Goal: Task Accomplishment & Management: Manage account settings

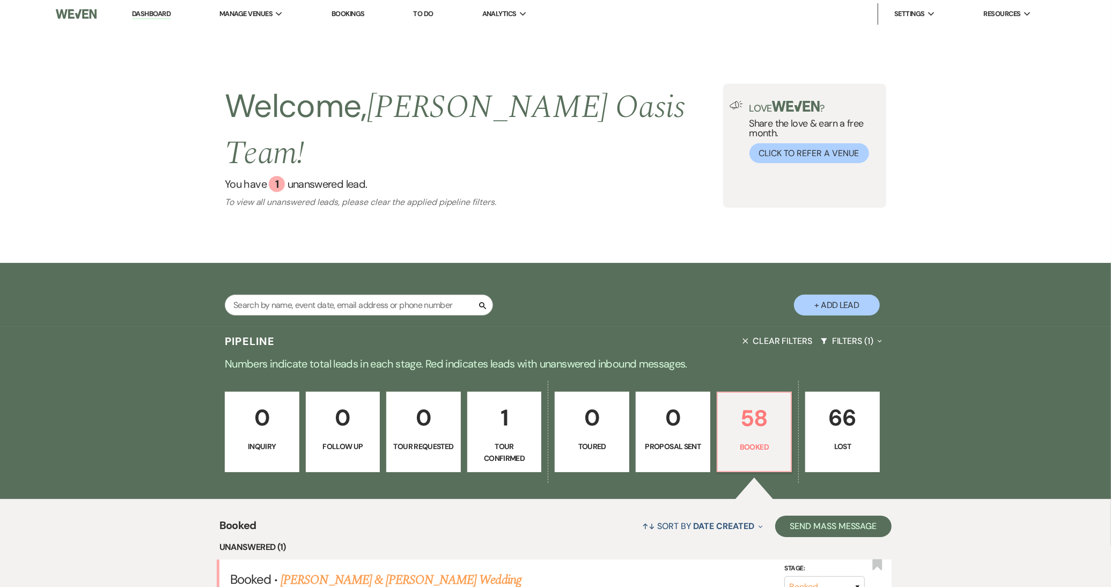
click at [151, 20] on li "Dashboard" at bounding box center [151, 13] width 49 height 21
click at [151, 18] on link "Dashboard" at bounding box center [151, 14] width 39 height 10
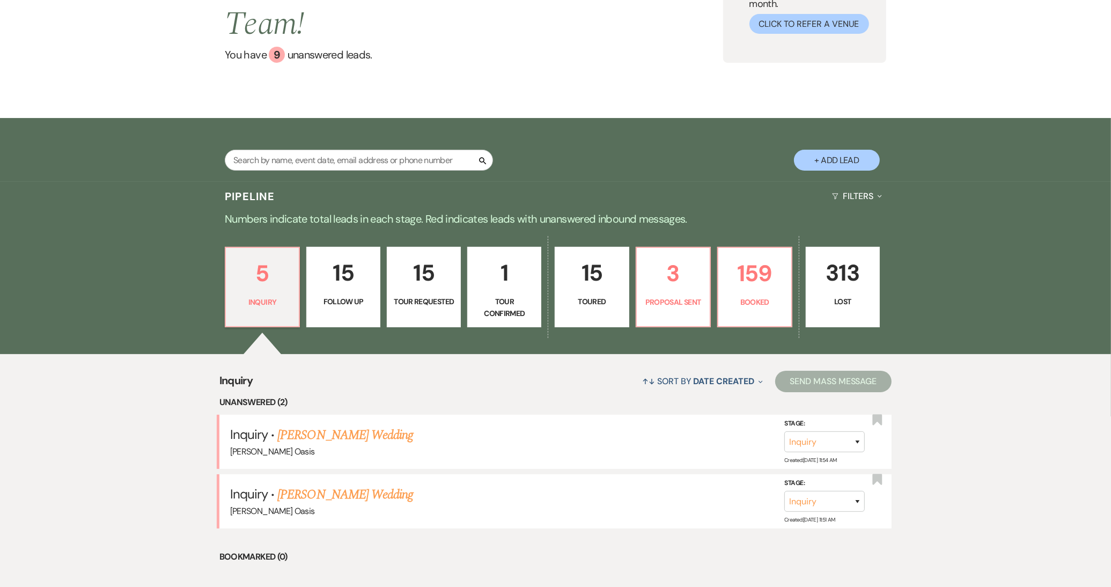
scroll to position [137, 0]
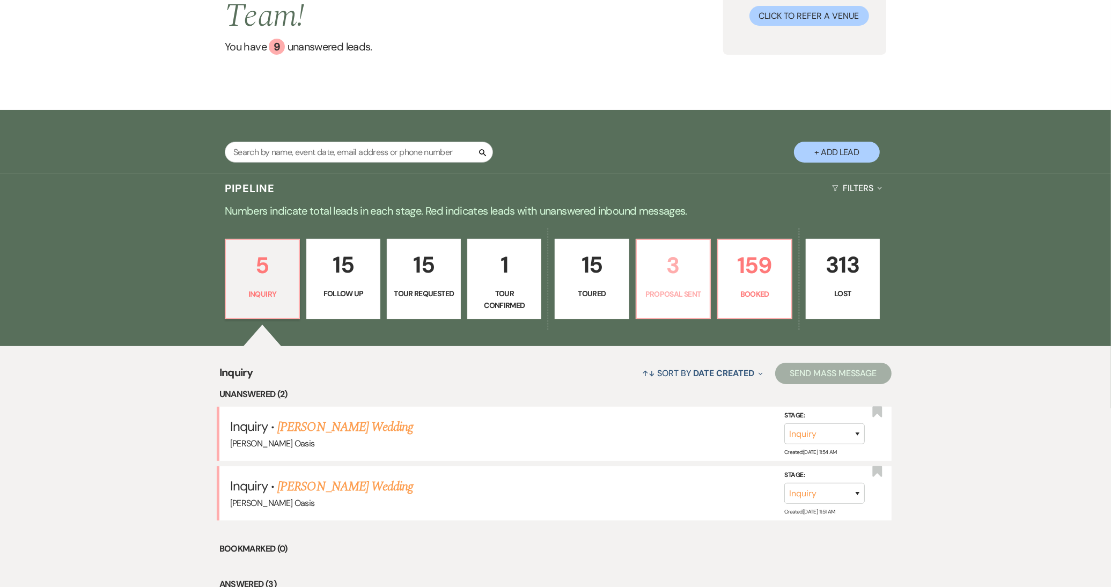
click at [668, 277] on link "3 Proposal Sent" at bounding box center [673, 279] width 75 height 80
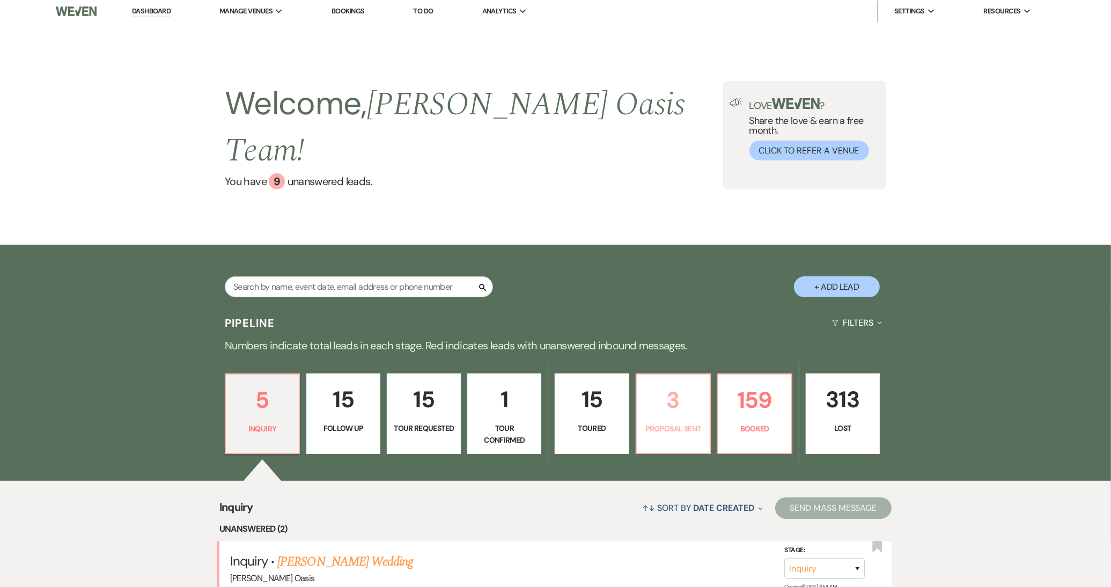
select select "6"
